Goal: Task Accomplishment & Management: Complete application form

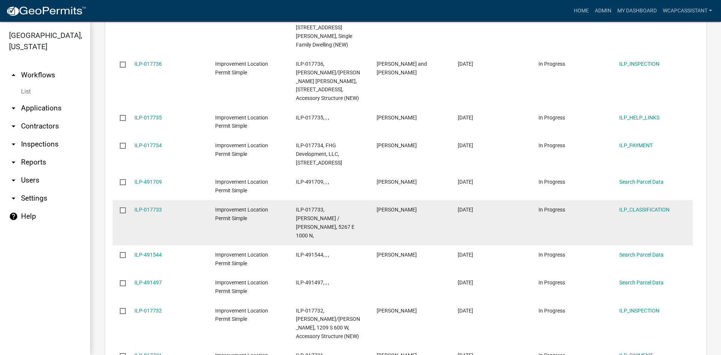
scroll to position [953, 0]
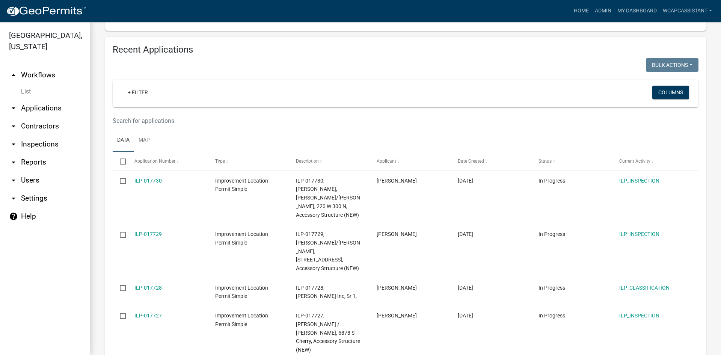
scroll to position [765, 0]
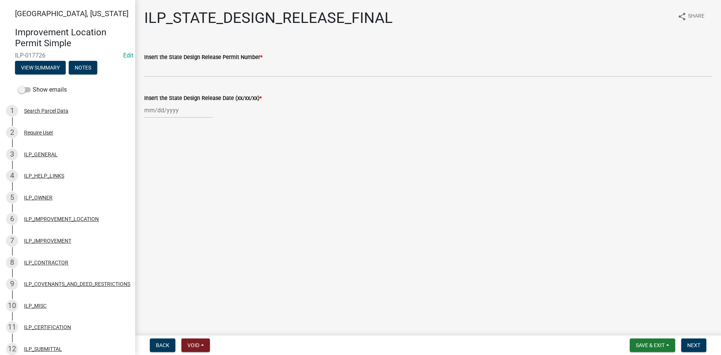
click at [157, 111] on div at bounding box center [178, 109] width 69 height 15
select select "10"
select select "2025"
click at [189, 163] on div "9" at bounding box center [188, 162] width 12 height 12
type input "[DATE]"
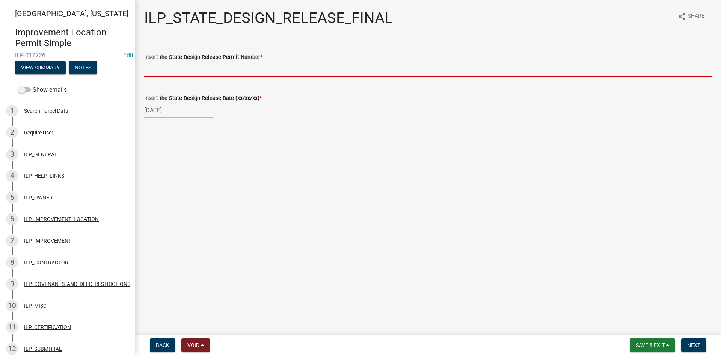
click at [184, 64] on input "Insert the State Design Release Permit Number *" at bounding box center [428, 69] width 568 height 15
paste input "456854"
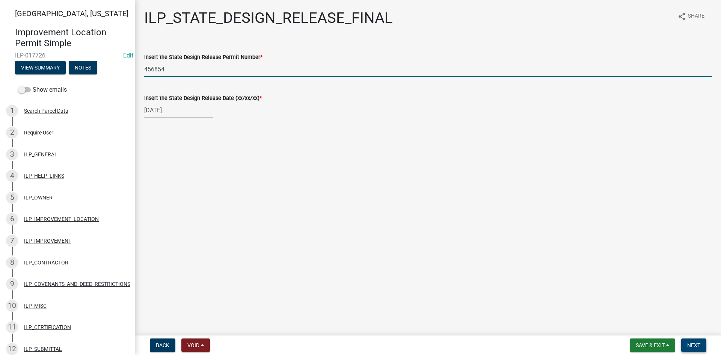
type input "456854"
click at [695, 345] on span "Next" at bounding box center [693, 345] width 13 height 6
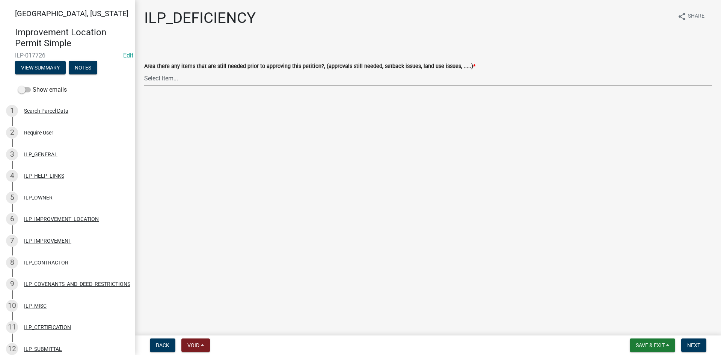
click at [294, 75] on select "Select Item... YES NO" at bounding box center [428, 78] width 568 height 15
click at [144, 71] on select "Select Item... YES NO" at bounding box center [428, 78] width 568 height 15
select select "88f51f67-ad00-412f-ad25-d9a24cd42bdb"
click at [695, 342] on span "Next" at bounding box center [693, 345] width 13 height 6
click at [173, 78] on select "Select Item... Denied Approved" at bounding box center [428, 78] width 568 height 15
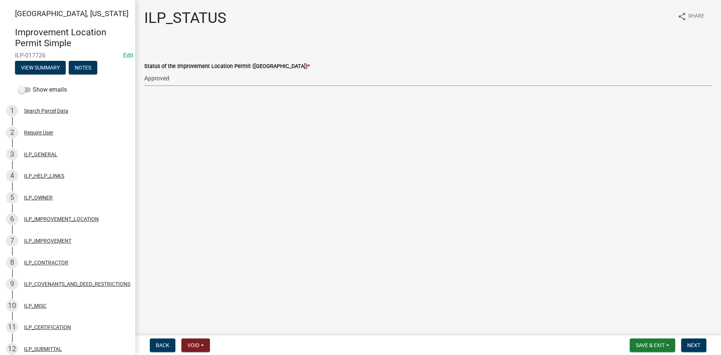
click at [144, 71] on select "Select Item... Denied Approved" at bounding box center [428, 78] width 568 height 15
select select "676ca0ef-d742-4b5a-a79e-763cf2a28fc9"
drag, startPoint x: 694, startPoint y: 331, endPoint x: 692, endPoint y: 339, distance: 8.8
click at [693, 332] on div "[GEOGRAPHIC_DATA], [US_STATE] Improvement Location Permit Simple ILP-017726 Edi…" at bounding box center [360, 177] width 721 height 355
click at [692, 342] on span "Next" at bounding box center [693, 345] width 13 height 6
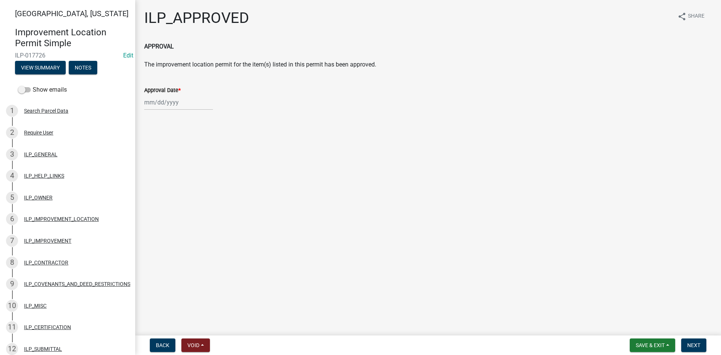
click at [167, 105] on div at bounding box center [178, 102] width 69 height 15
select select "10"
select select "2025"
click at [165, 165] on div "14" at bounding box center [164, 166] width 12 height 12
type input "[DATE]"
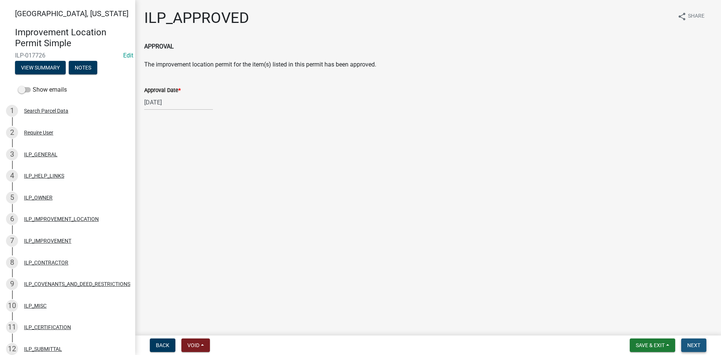
click at [693, 346] on span "Next" at bounding box center [693, 345] width 13 height 6
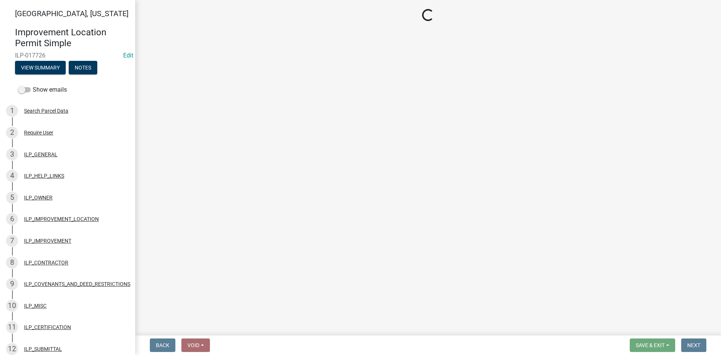
select select "3: 3"
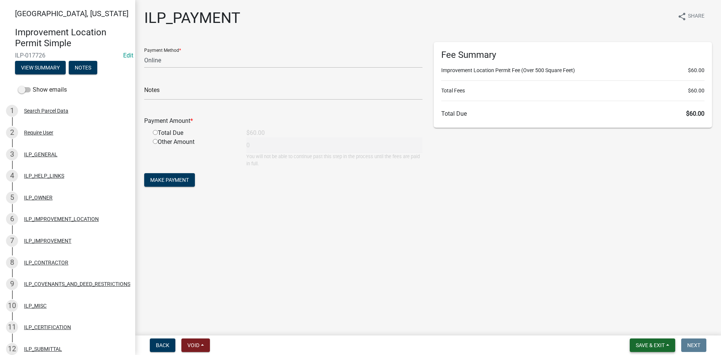
click at [650, 341] on button "Save & Exit" at bounding box center [652, 345] width 45 height 14
click at [643, 329] on button "Save & Exit" at bounding box center [645, 325] width 60 height 18
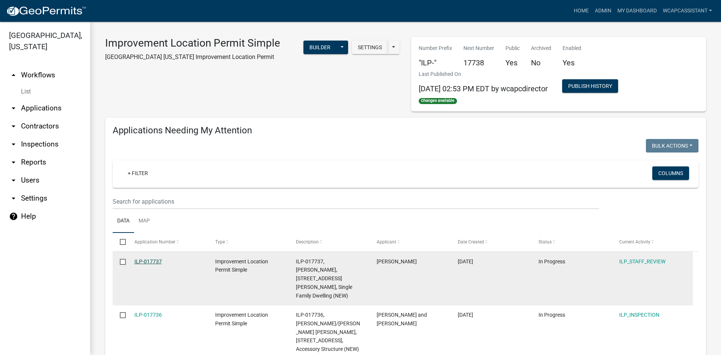
click at [147, 259] on link "ILP-017737" at bounding box center [147, 261] width 27 height 6
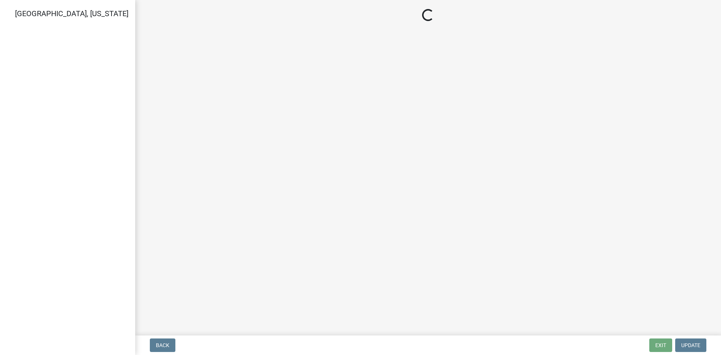
select select "83ffa5df-1258-41bd-a108-9f2370541ef9"
select select "e76e6c03-c199-4125-95d7-daca193c3739"
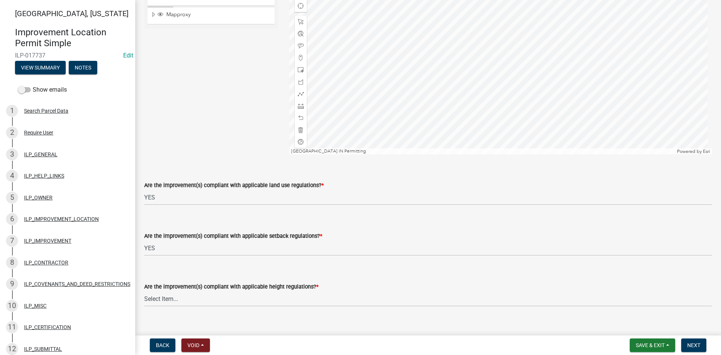
scroll to position [113, 0]
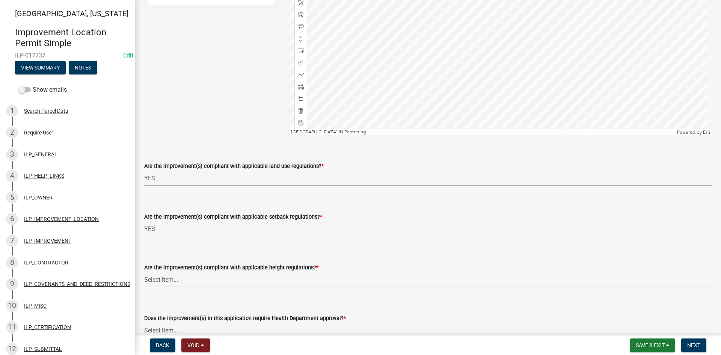
click at [208, 181] on select "Select Item... YES NO" at bounding box center [428, 177] width 568 height 15
click at [144, 170] on select "Select Item... YES NO" at bounding box center [428, 177] width 568 height 15
select select "b2795382-5a5c-496e-8f40-9eac2bba8e54"
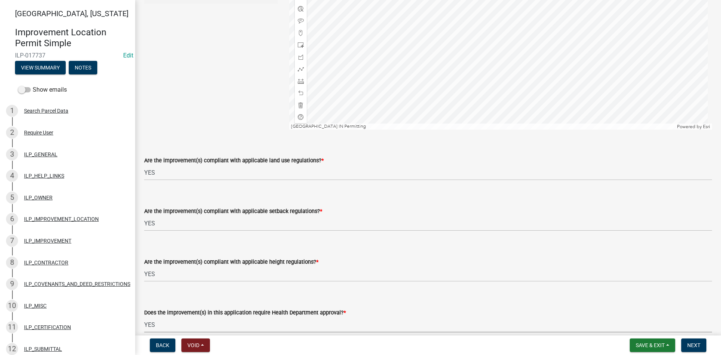
select select "91db5c00-d9a4-4d9d-912c-23b18630cd80"
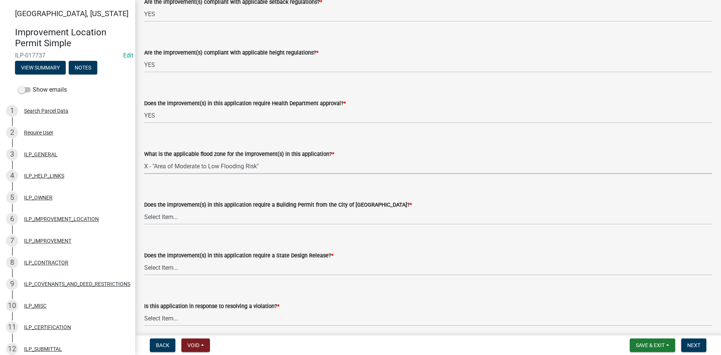
select select "546a9c8a-0bf2-4128-b2a0-21aece03a164"
select select "3dde91a6-95a6-42fe-ae60-c75c292f8dd0"
click at [187, 268] on select "Select Item... YES NO" at bounding box center [428, 267] width 568 height 15
click at [144, 260] on select "Select Item... YES NO" at bounding box center [428, 267] width 568 height 15
select select "3e29b85e-0a39-40b5-813f-a0c180e4f93d"
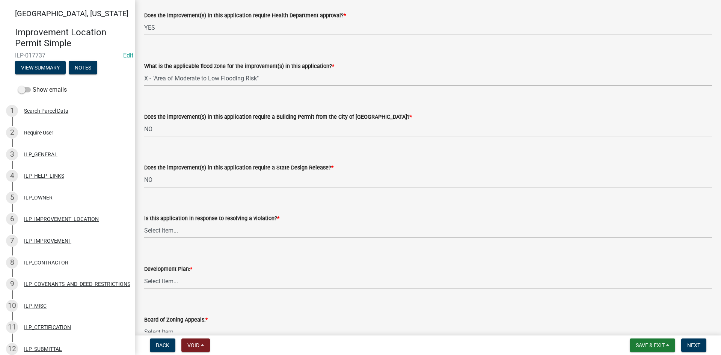
scroll to position [440, 0]
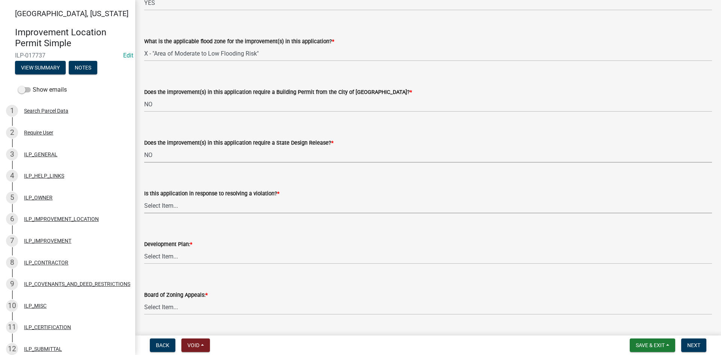
click at [182, 205] on select "Select Item... YES NO" at bounding box center [428, 205] width 568 height 15
click at [144, 198] on select "Select Item... YES NO" at bounding box center [428, 205] width 568 height 15
select select "296d3b28-03f6-4b85-9592-a9e1e0e51d18"
click at [180, 262] on select "Select Item... YES NO" at bounding box center [428, 256] width 568 height 15
click at [144, 249] on select "Select Item... YES NO" at bounding box center [428, 256] width 568 height 15
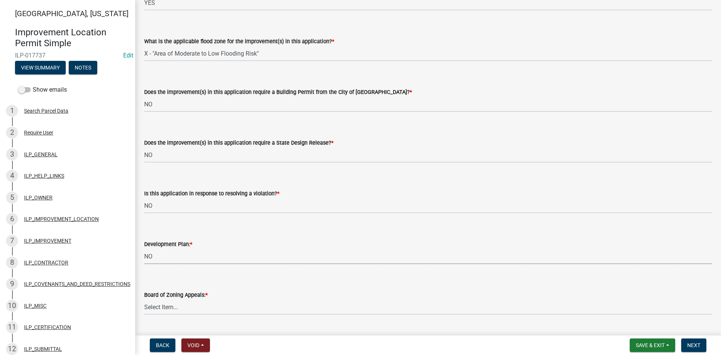
select select "f492072b-a2fa-4f7c-8f99-9e809c6c526f"
click at [178, 308] on select "Select Item... YES NO" at bounding box center [428, 306] width 568 height 15
click at [144, 299] on select "Select Item... YES NO" at bounding box center [428, 306] width 568 height 15
select select "91f2ca91-6260-441c-87d8-e38016df5c96"
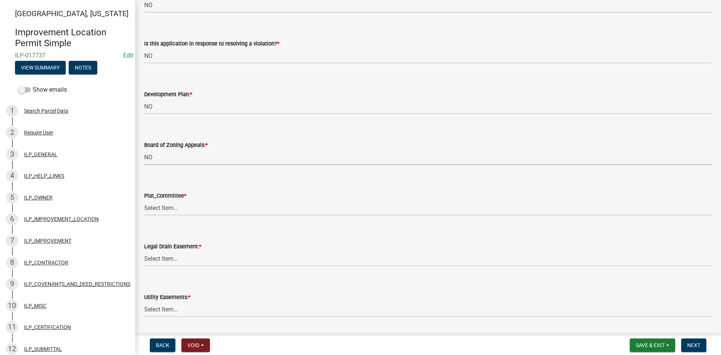
scroll to position [590, 0]
click at [173, 208] on select "Select Item... YES NO" at bounding box center [428, 207] width 568 height 15
click at [144, 200] on select "Select Item... YES NO" at bounding box center [428, 207] width 568 height 15
select select "63238f16-a362-487f-83af-24d0c8cf3edd"
click at [175, 264] on select "Select Item... YES NO" at bounding box center [428, 257] width 568 height 15
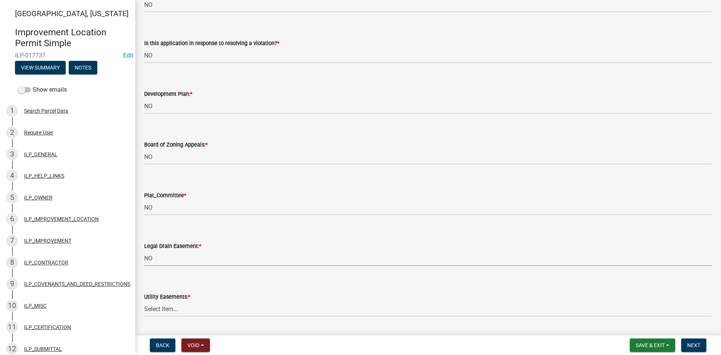
click at [144, 250] on select "Select Item... YES NO" at bounding box center [428, 257] width 568 height 15
select select "4de29e95-b13a-4926-a5fe-83364331169b"
click at [176, 310] on select "Select Item... YES NO" at bounding box center [428, 308] width 568 height 15
click at [144, 301] on select "Select Item... YES NO" at bounding box center [428, 308] width 568 height 15
select select "8e424161-7bf1-4e33-adf9-a347c03eff2b"
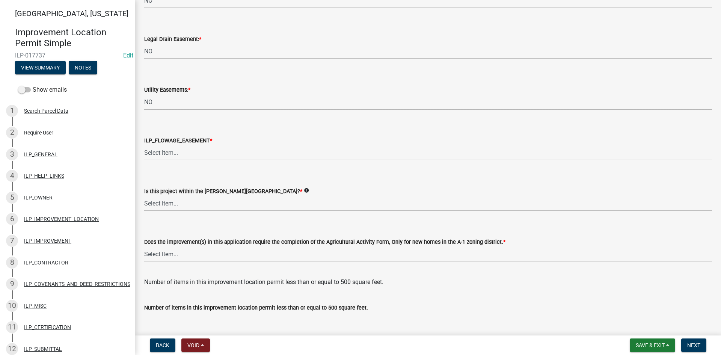
scroll to position [815, 0]
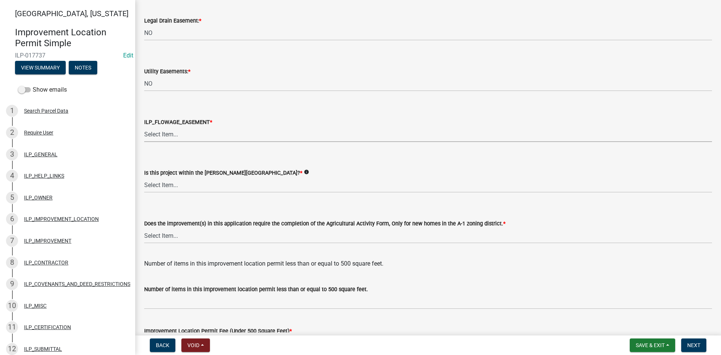
click at [171, 136] on select "Select Item... Not in or near the Army Corp of Engineers Flowage Easement. Proj…" at bounding box center [428, 134] width 568 height 15
click at [144, 127] on select "Select Item... Not in or near the Army Corp of Engineers Flowage Easement. Proj…" at bounding box center [428, 134] width 568 height 15
select select "bdd9c930-c7fe-4770-81ee-2c29cf953f8b"
click at [166, 185] on select "Select Item... Yes No" at bounding box center [428, 184] width 568 height 15
click at [144, 177] on select "Select Item... Yes No" at bounding box center [428, 184] width 568 height 15
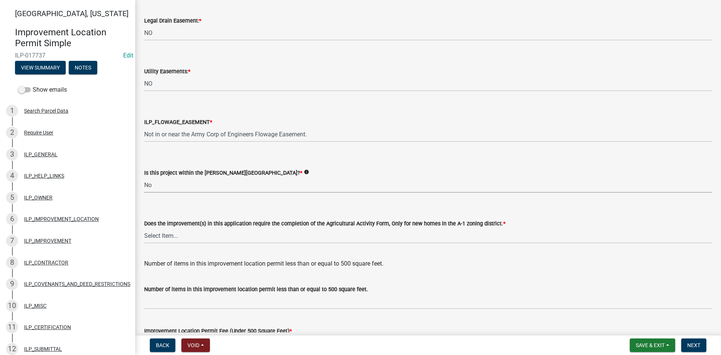
select select "c22a6da1-a4b9-4a20-9552-3c4da3c32bc7"
click at [170, 242] on select "Select Item... YES NO" at bounding box center [428, 235] width 568 height 15
click at [144, 228] on select "Select Item... YES NO" at bounding box center [428, 235] width 568 height 15
select select "6b839191-9ee5-4b1e-a32f-2744ac59211f"
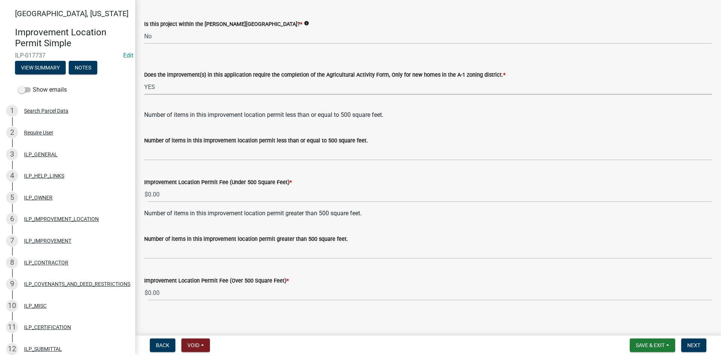
scroll to position [968, 0]
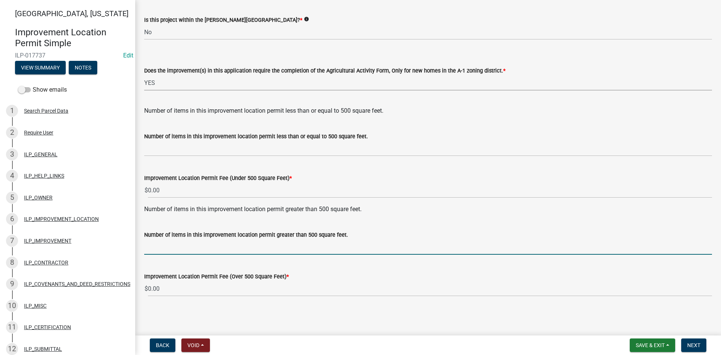
click at [161, 246] on input "text" at bounding box center [428, 246] width 568 height 15
type input "1"
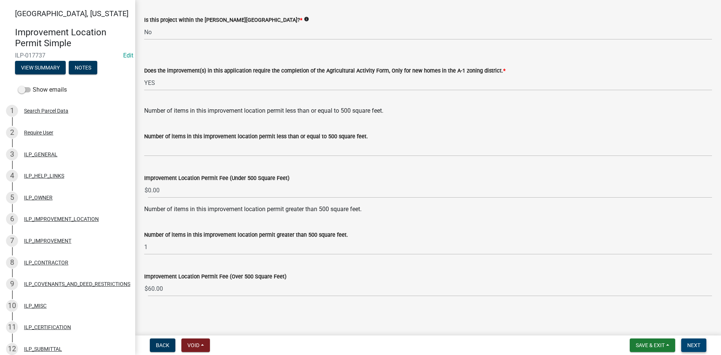
click at [699, 344] on span "Next" at bounding box center [693, 345] width 13 height 6
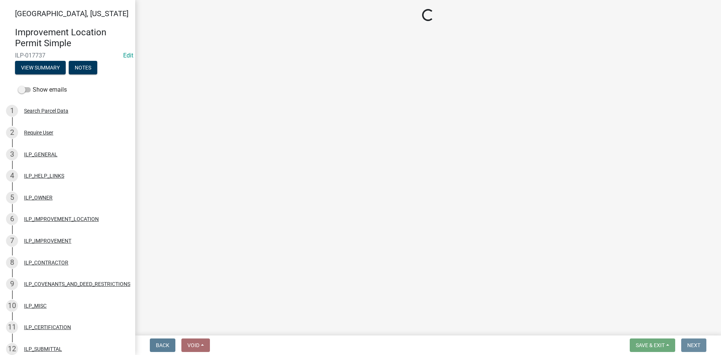
scroll to position [0, 0]
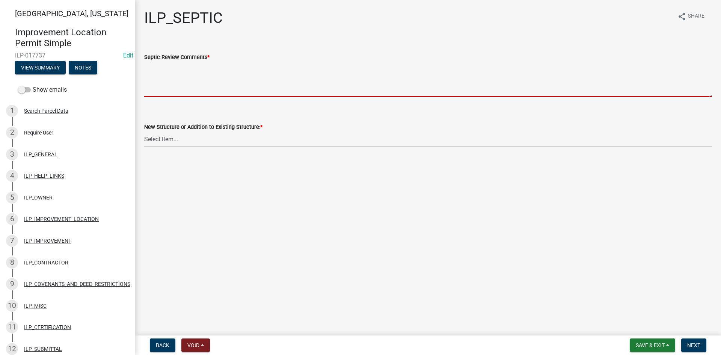
click at [175, 83] on textarea "Septic Review Comments *" at bounding box center [428, 79] width 568 height 35
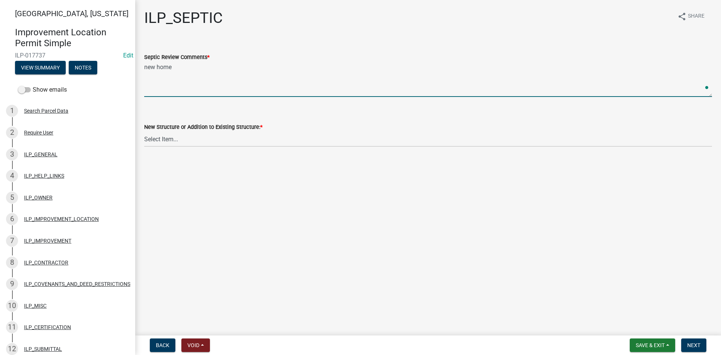
type textarea "new home"
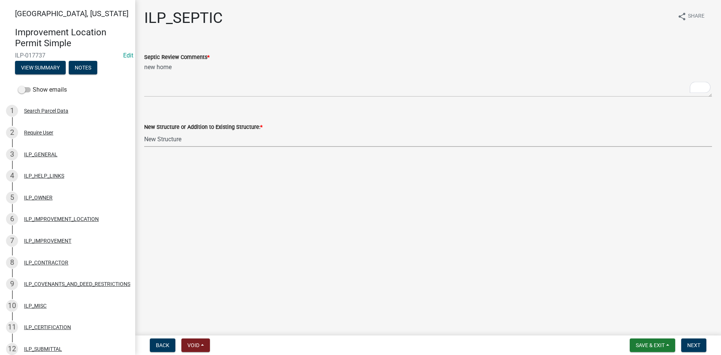
select select "418d0803-7192-40dd-ab73-f76991c3dde4"
click at [691, 343] on span "Next" at bounding box center [693, 345] width 13 height 6
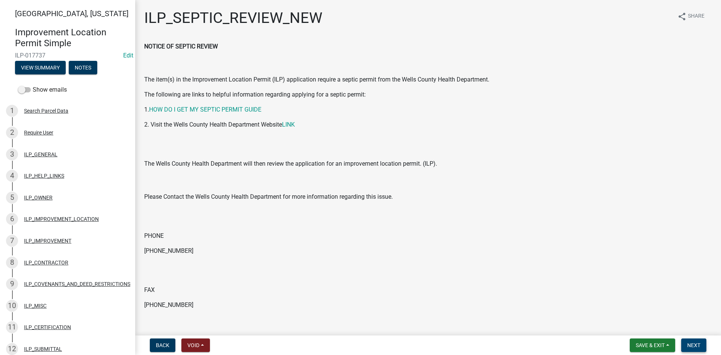
click at [694, 348] on span "Next" at bounding box center [693, 345] width 13 height 6
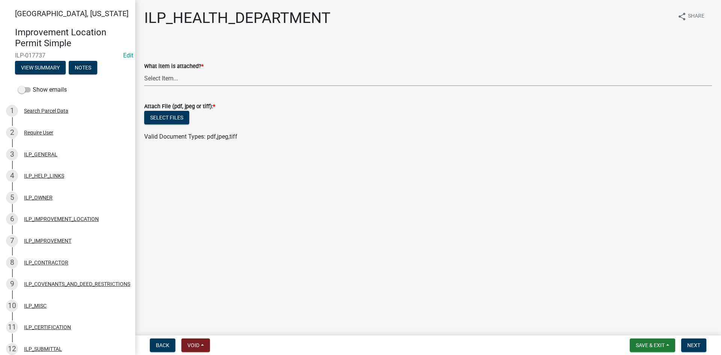
click at [184, 77] on select "Select Item... A Septic Permit A Letter Stating That A Septic Permit Is Not Nee…" at bounding box center [428, 78] width 568 height 15
click at [144, 71] on select "Select Item... A Septic Permit A Letter Stating That A Septic Permit Is Not Nee…" at bounding box center [428, 78] width 568 height 15
select select "97413ee7-94a1-4169-84a9-8672d94ff60a"
click at [178, 120] on button "Select files" at bounding box center [166, 118] width 45 height 14
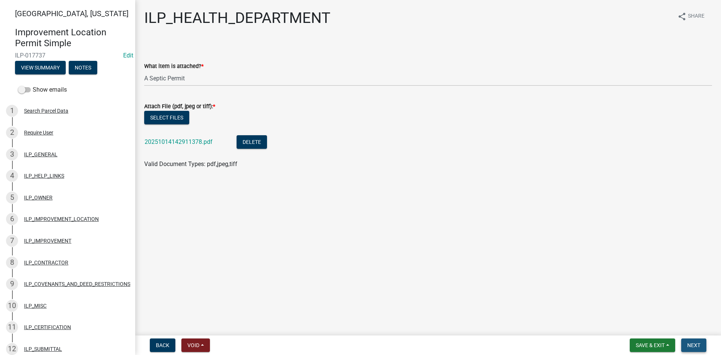
click at [693, 341] on button "Next" at bounding box center [693, 345] width 25 height 14
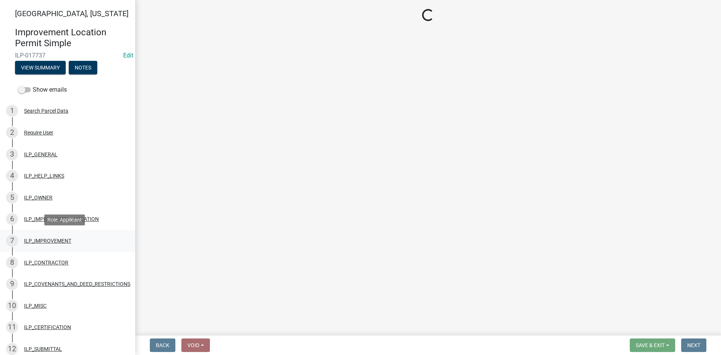
click at [57, 240] on div "ILP_IMPROVEMENT" at bounding box center [47, 240] width 47 height 5
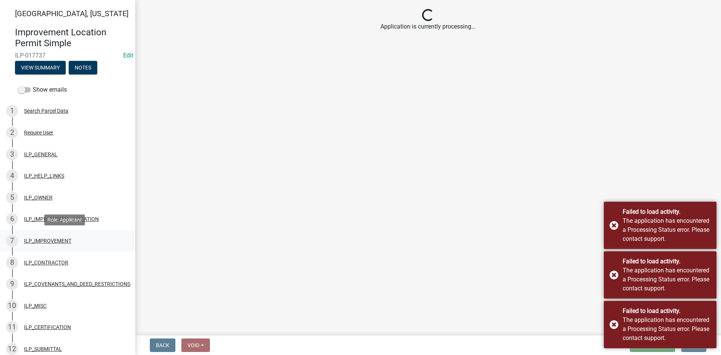
click at [41, 240] on div "ILP_IMPROVEMENT" at bounding box center [47, 240] width 47 height 5
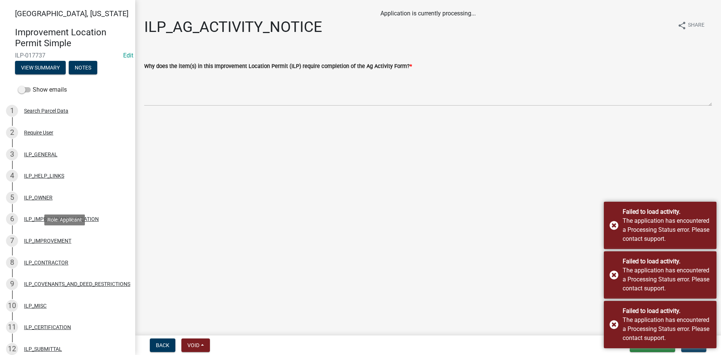
select select "71b507d0-569d-4a0a-b334-f72445909e69"
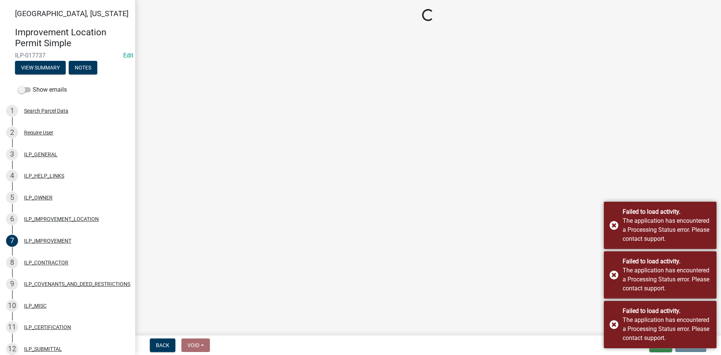
select select "71b507d0-569d-4a0a-b334-f72445909e69"
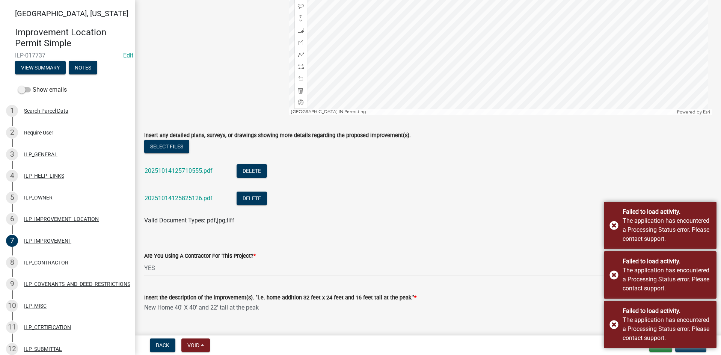
scroll to position [150, 0]
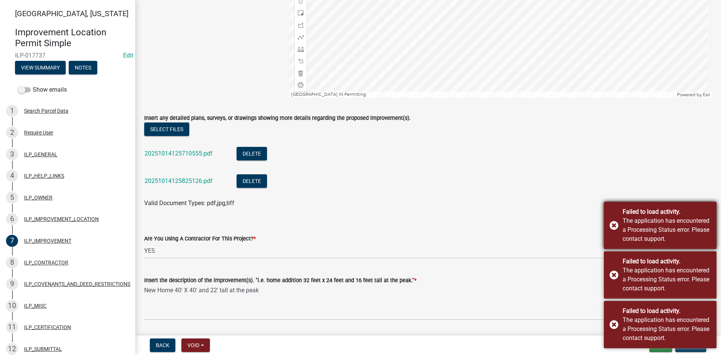
click at [614, 225] on div "Failed to load activity. The application has encountered a Processing Status er…" at bounding box center [660, 225] width 113 height 47
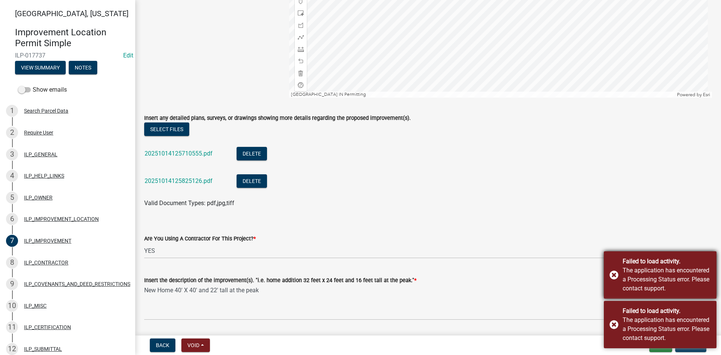
click at [611, 277] on div "Failed to load activity. The application has encountered a Processing Status er…" at bounding box center [660, 274] width 113 height 47
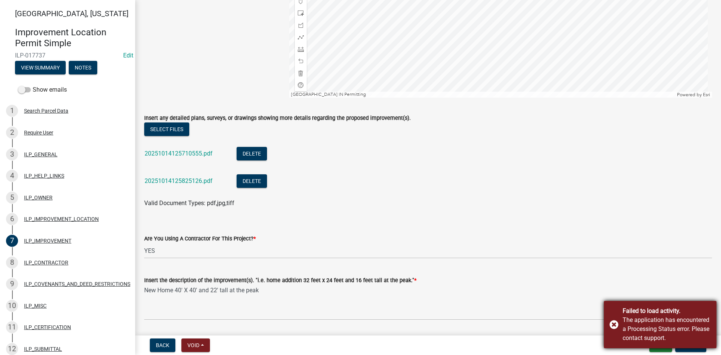
click at [613, 325] on div "Failed to load activity. The application has encountered a Processing Status er…" at bounding box center [660, 324] width 113 height 47
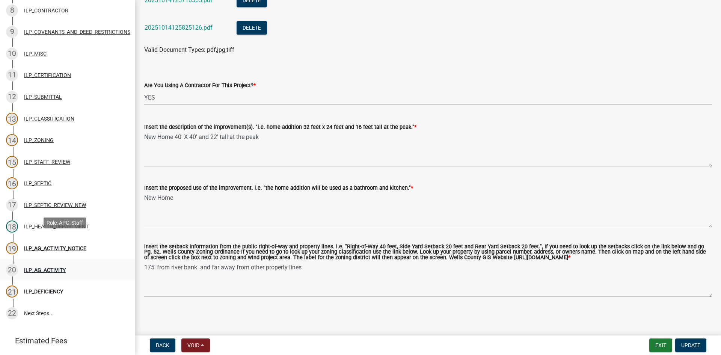
scroll to position [263, 0]
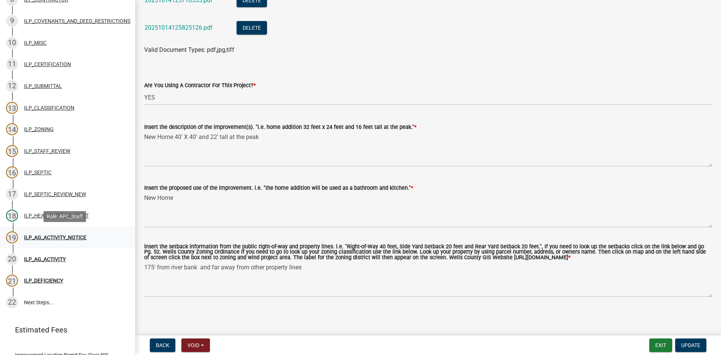
click at [37, 238] on div "ILP_AG_ACTIVITY_NOTICE" at bounding box center [55, 237] width 62 height 5
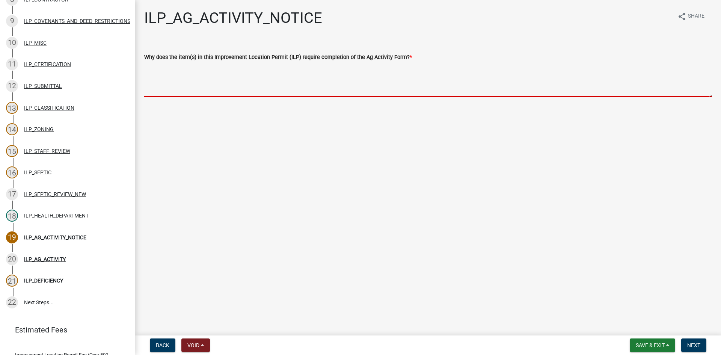
click at [214, 85] on textarea "Why does the item(s) in this Improvement Location Permit (ILP) require completi…" at bounding box center [428, 79] width 568 height 35
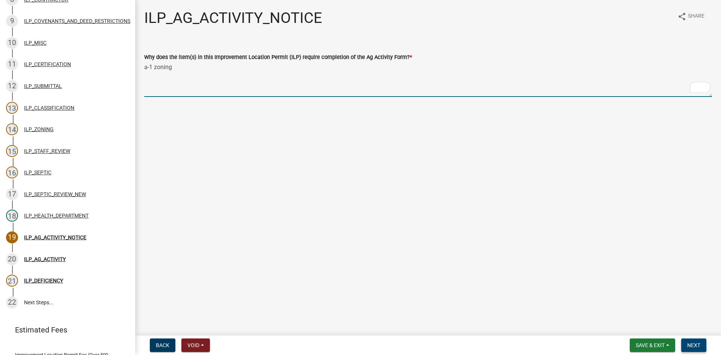
type textarea "a-1 zoning"
click at [694, 345] on span "Next" at bounding box center [693, 345] width 13 height 6
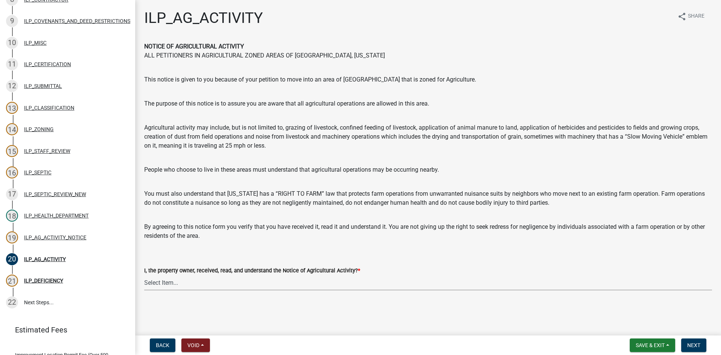
click at [481, 285] on select "Select Item... YES" at bounding box center [428, 282] width 568 height 15
click at [144, 275] on select "Select Item... YES" at bounding box center [428, 282] width 568 height 15
select select "421fbd71-6b46-4b3f-8fb8-f511ed41ec25"
click at [692, 341] on button "Next" at bounding box center [693, 345] width 25 height 14
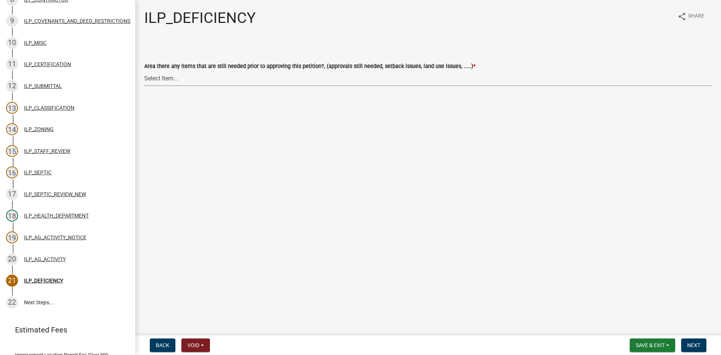
click at [272, 78] on select "Select Item... YES NO" at bounding box center [428, 78] width 568 height 15
click at [144, 71] on select "Select Item... YES NO" at bounding box center [428, 78] width 568 height 15
select select "88f51f67-ad00-412f-ad25-d9a24cd42bdb"
click at [692, 341] on button "Next" at bounding box center [693, 345] width 25 height 14
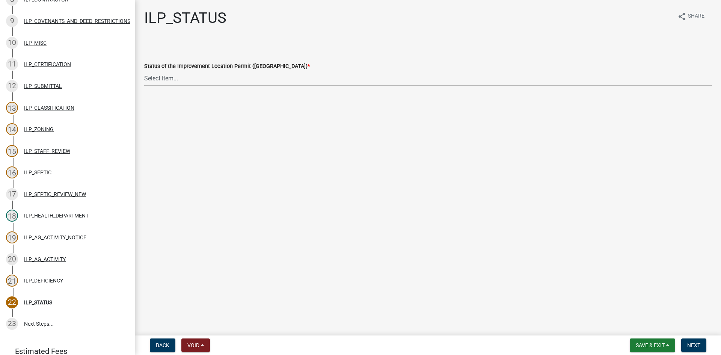
scroll to position [285, 0]
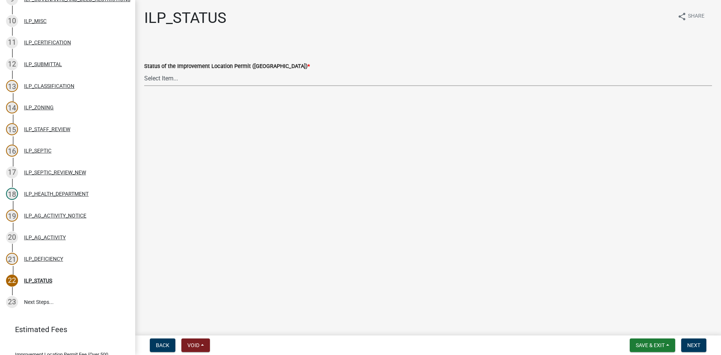
click at [213, 84] on select "Select Item... Denied Approved" at bounding box center [428, 78] width 568 height 15
click at [144, 71] on select "Select Item... Denied Approved" at bounding box center [428, 78] width 568 height 15
select select "676ca0ef-d742-4b5a-a79e-763cf2a28fc9"
click at [706, 345] on button "Next" at bounding box center [693, 345] width 25 height 14
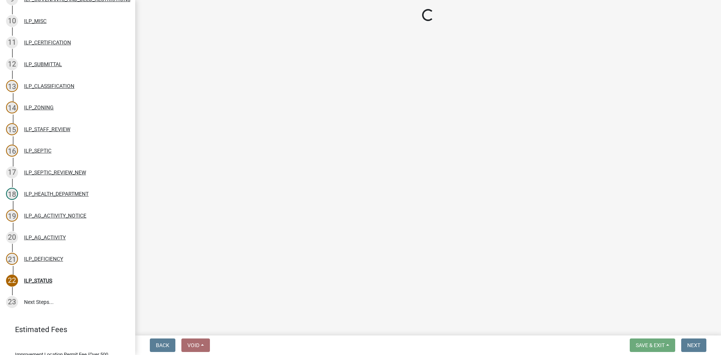
scroll to position [414, 0]
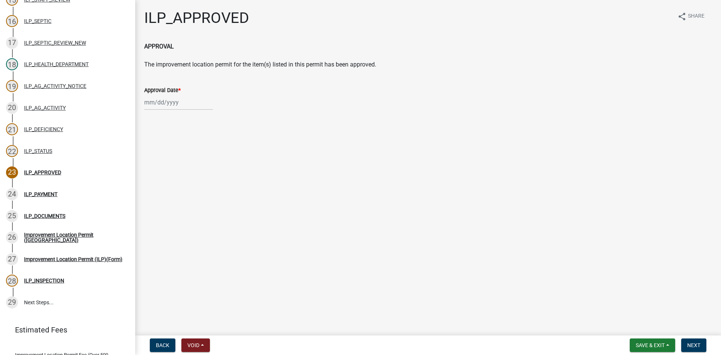
select select "10"
select select "2025"
click at [177, 102] on div "[PERSON_NAME] Feb Mar Apr [PERSON_NAME][DATE] Oct Nov [DATE] 1526 1527 1528 152…" at bounding box center [178, 102] width 69 height 15
click at [164, 166] on div "14" at bounding box center [164, 166] width 12 height 12
type input "[DATE]"
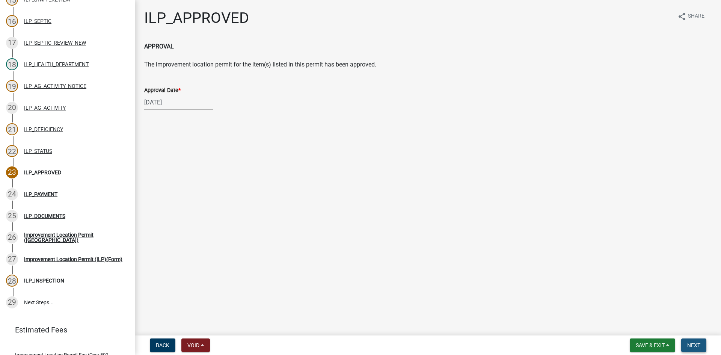
click at [692, 343] on span "Next" at bounding box center [693, 345] width 13 height 6
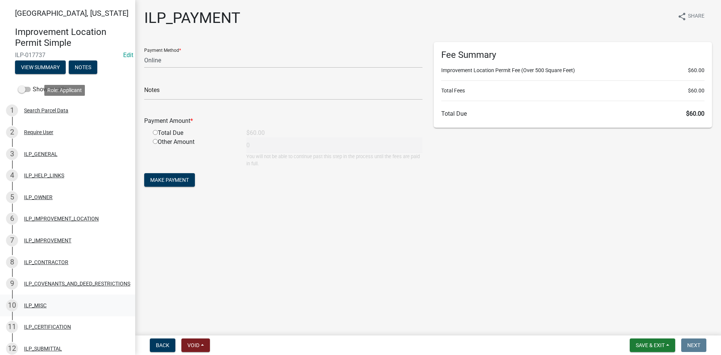
scroll to position [0, 0]
click at [165, 64] on select "Credit Card POS Check Cash Online" at bounding box center [283, 60] width 278 height 15
select select "1: 0"
click at [144, 53] on select "Credit Card POS Check Cash Online" at bounding box center [283, 60] width 278 height 15
click at [146, 88] on input "text" at bounding box center [283, 91] width 278 height 15
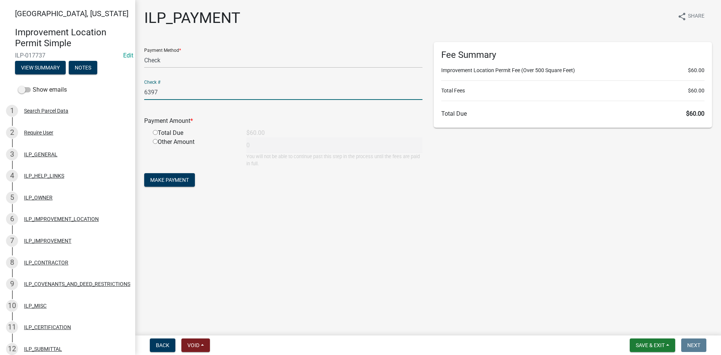
type input "6397"
click at [154, 132] on input "radio" at bounding box center [155, 132] width 5 height 5
radio input "true"
type input "60"
click at [160, 177] on span "Make Payment" at bounding box center [169, 180] width 39 height 6
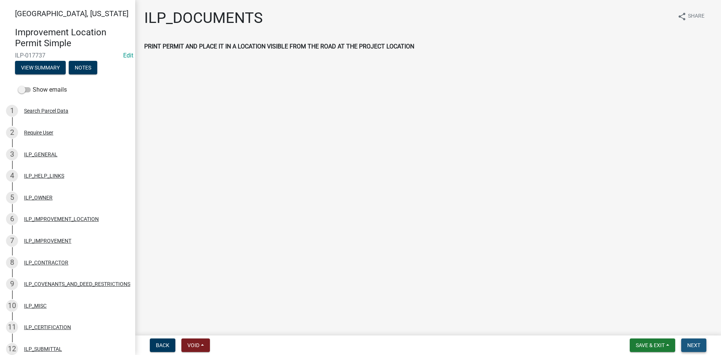
click at [690, 344] on span "Next" at bounding box center [693, 345] width 13 height 6
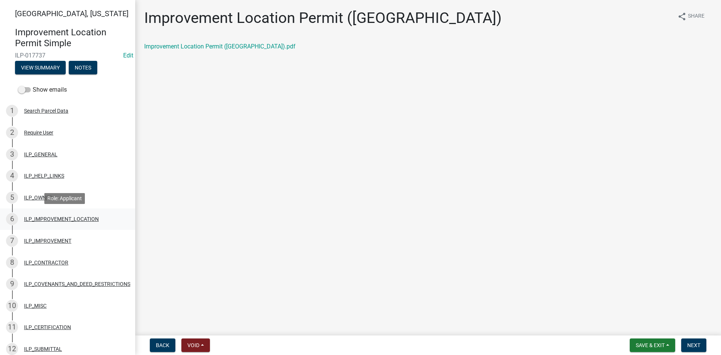
click at [55, 214] on div "6 ILP_IMPROVEMENT_LOCATION" at bounding box center [64, 219] width 117 height 12
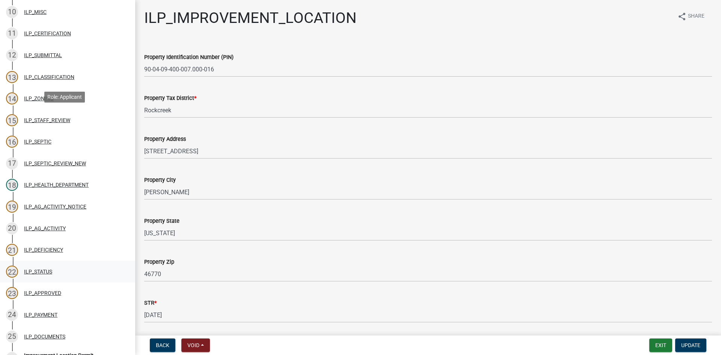
scroll to position [413, 0]
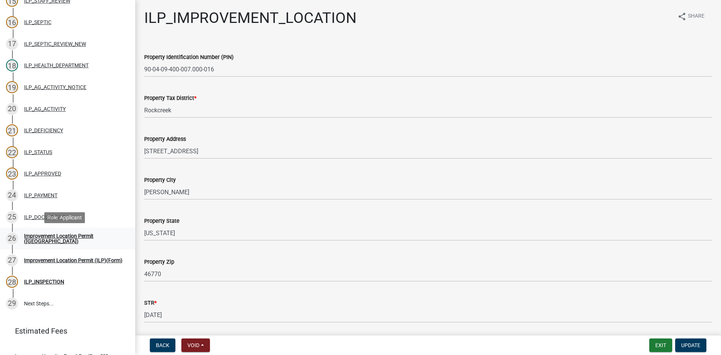
click at [55, 239] on div "Improvement Location Permit ([GEOGRAPHIC_DATA])" at bounding box center [73, 238] width 99 height 11
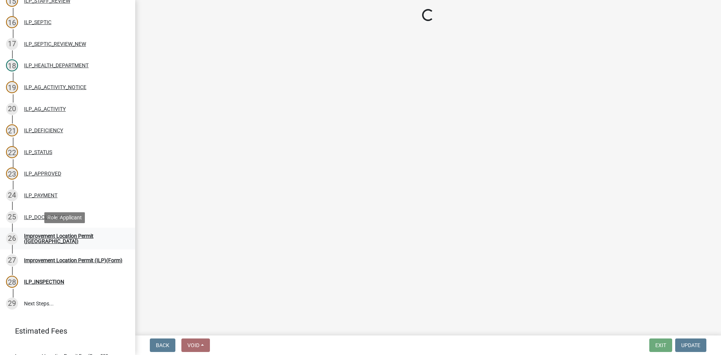
click at [54, 238] on div "Improvement Location Permit ([GEOGRAPHIC_DATA])" at bounding box center [73, 238] width 99 height 11
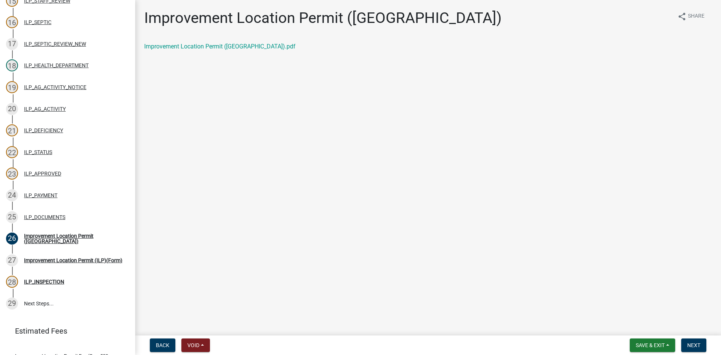
click at [174, 51] on div "Improvement Location Permit ([GEOGRAPHIC_DATA]).pdf" at bounding box center [428, 49] width 579 height 15
click at [175, 47] on link "Improvement Location Permit ([GEOGRAPHIC_DATA]).pdf" at bounding box center [219, 46] width 151 height 7
click at [684, 337] on nav "Back Void Withdraw Lock Expire Void Save & Exit Save Save & Exit Next" at bounding box center [428, 345] width 586 height 20
click at [684, 338] on button "Next" at bounding box center [693, 345] width 25 height 14
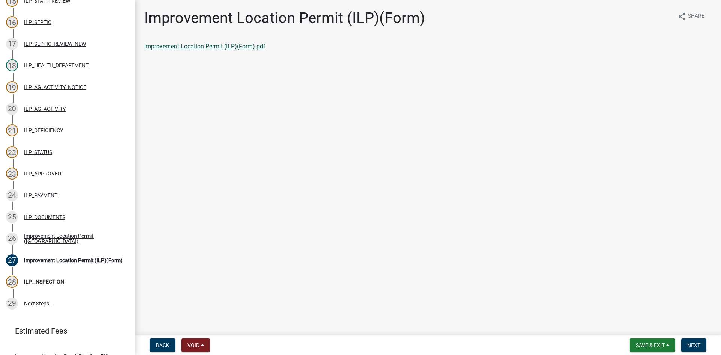
click at [226, 47] on link "Improvement Location Permit (ILP)(Form).pdf" at bounding box center [204, 46] width 121 height 7
click at [694, 341] on button "Next" at bounding box center [693, 345] width 25 height 14
